Goal: Information Seeking & Learning: Understand process/instructions

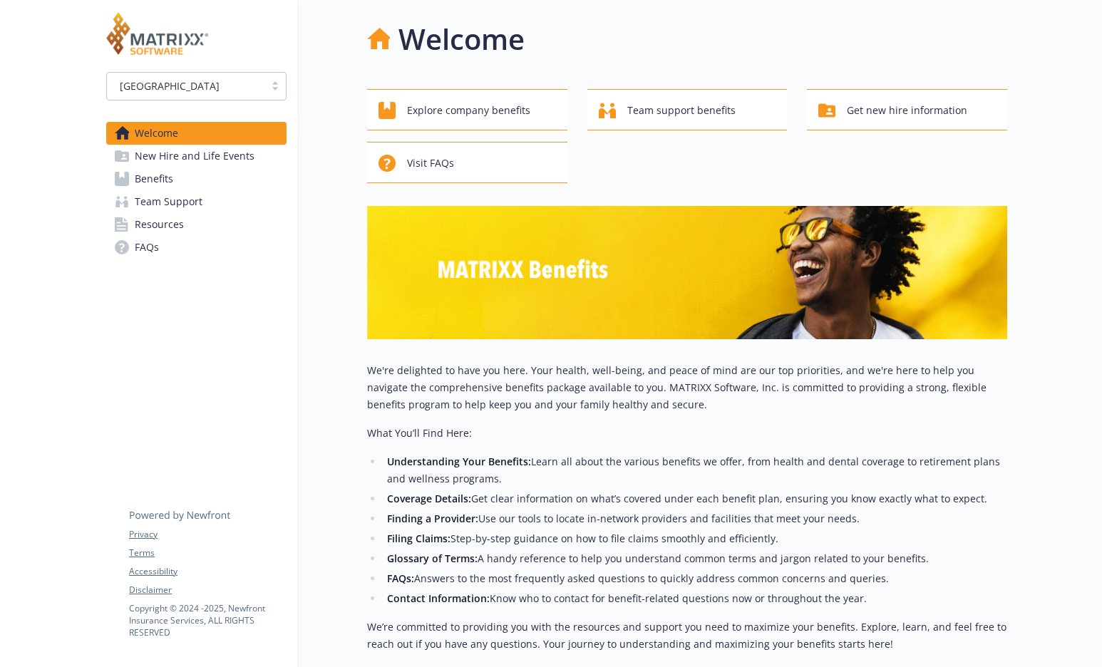
click at [162, 176] on span "Benefits" at bounding box center [154, 179] width 38 height 23
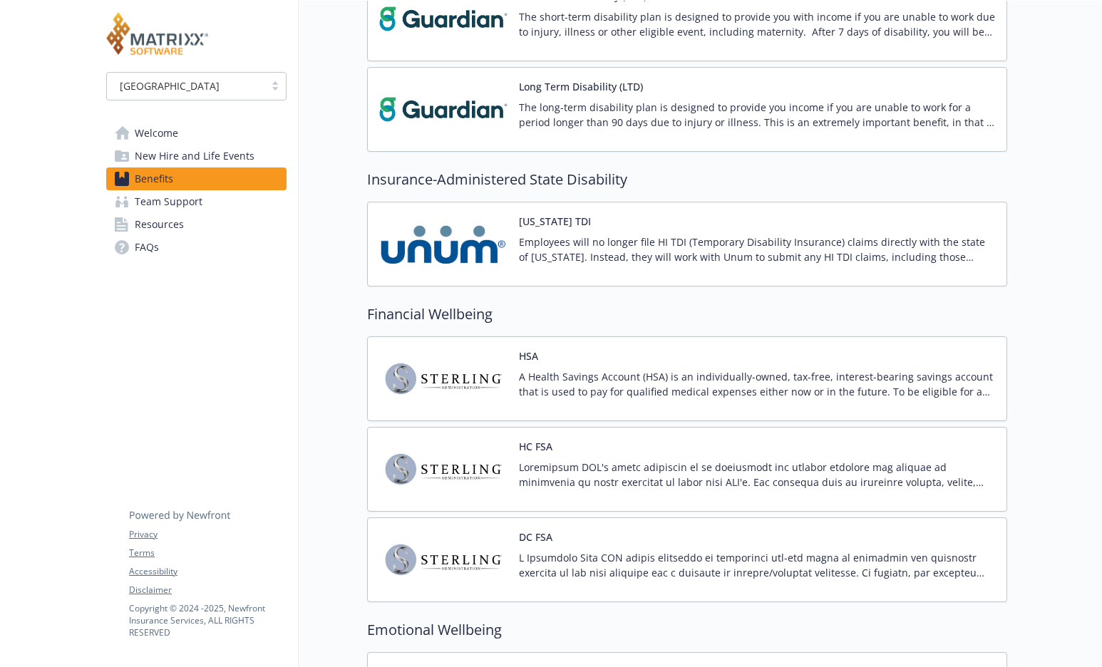
scroll to position [1538, 0]
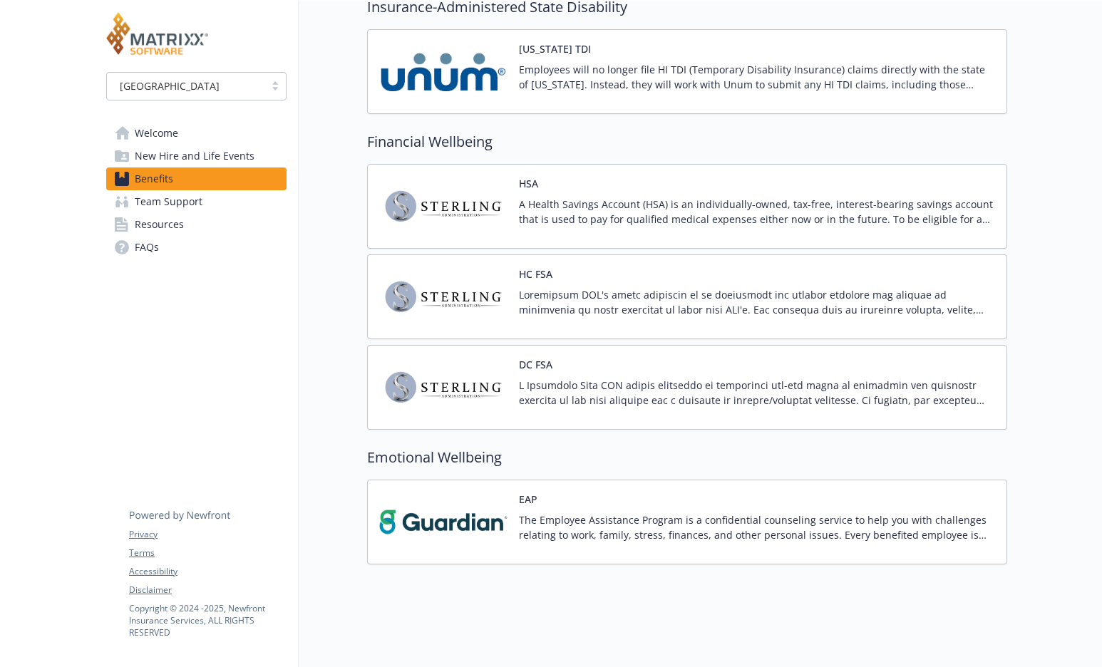
click at [231, 154] on span "New Hire and Life Events" at bounding box center [195, 156] width 120 height 23
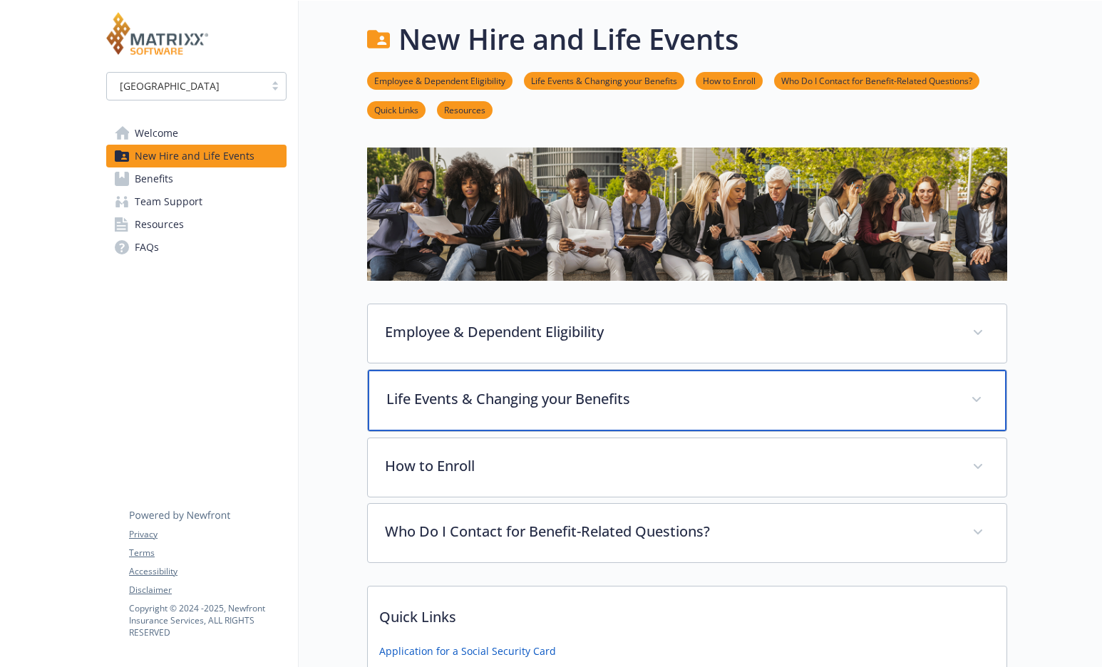
click at [480, 406] on p "Life Events & Changing your Benefits" at bounding box center [669, 398] width 567 height 21
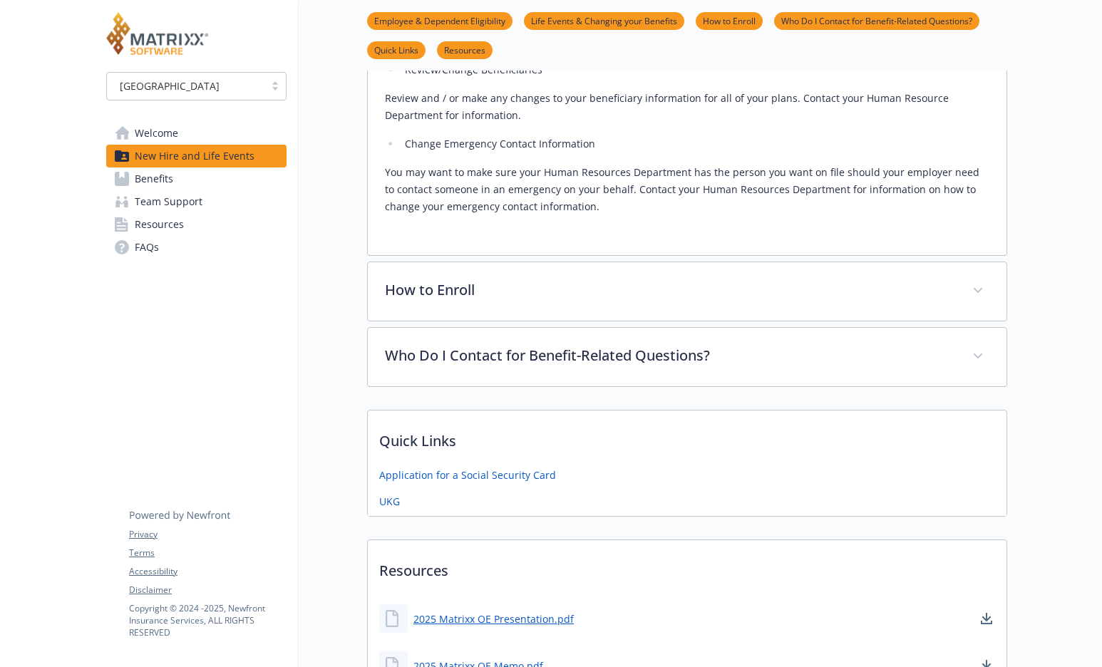
scroll to position [4491, 0]
